Goal: Task Accomplishment & Management: Use online tool/utility

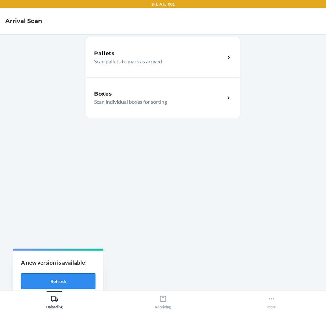
click at [65, 284] on button "Refresh" at bounding box center [58, 281] width 75 height 16
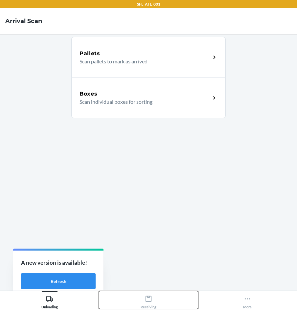
click at [151, 304] on div "Receiving" at bounding box center [149, 301] width 16 height 16
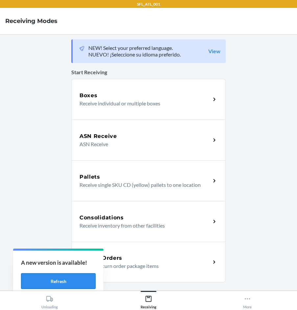
click at [61, 280] on button "Refresh" at bounding box center [58, 281] width 75 height 16
click at [82, 282] on button "Refresh" at bounding box center [58, 281] width 75 height 16
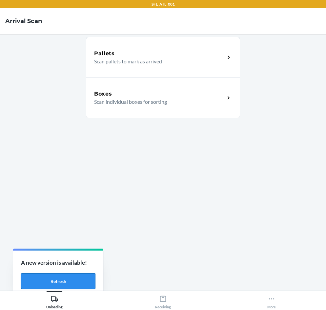
click at [48, 273] on div "A new version is available! Refresh" at bounding box center [58, 273] width 90 height 47
click at [50, 279] on button "Refresh" at bounding box center [58, 281] width 75 height 16
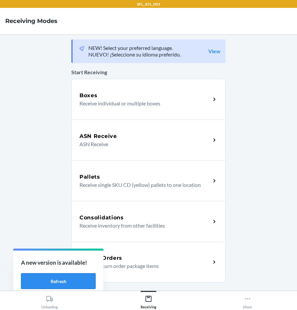
click at [67, 282] on button "Refresh" at bounding box center [58, 281] width 75 height 16
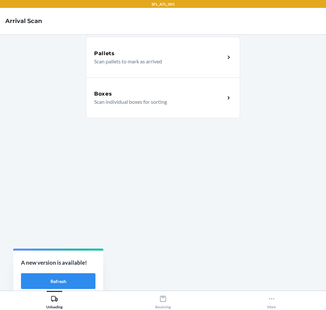
click at [157, 102] on p "Scan individual boxes for sorting" at bounding box center [157, 102] width 126 height 8
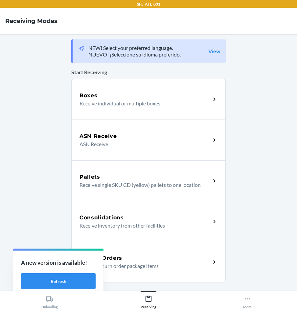
click at [155, 267] on p "Receive return order package items" at bounding box center [142, 266] width 126 height 8
